Goal: Task Accomplishment & Management: Use online tool/utility

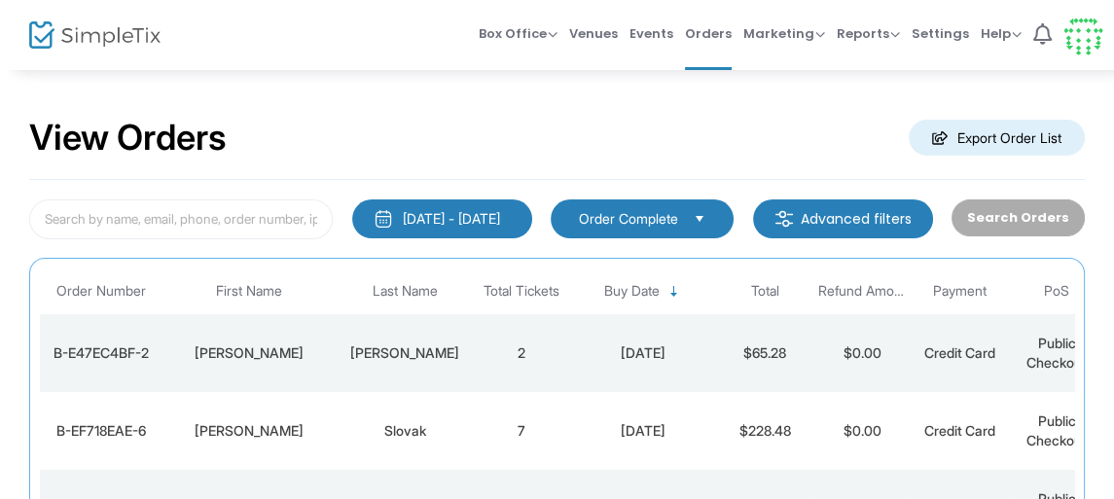
click at [290, 148] on div "View Orders Export Order List" at bounding box center [557, 138] width 1056 height 83
